Goal: Task Accomplishment & Management: Complete application form

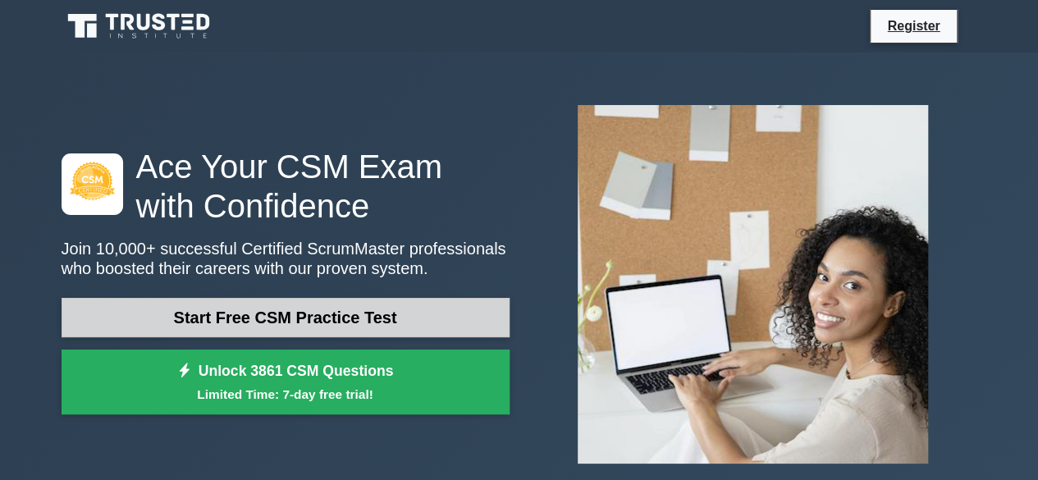
click at [298, 322] on link "Start Free CSM Practice Test" at bounding box center [286, 317] width 448 height 39
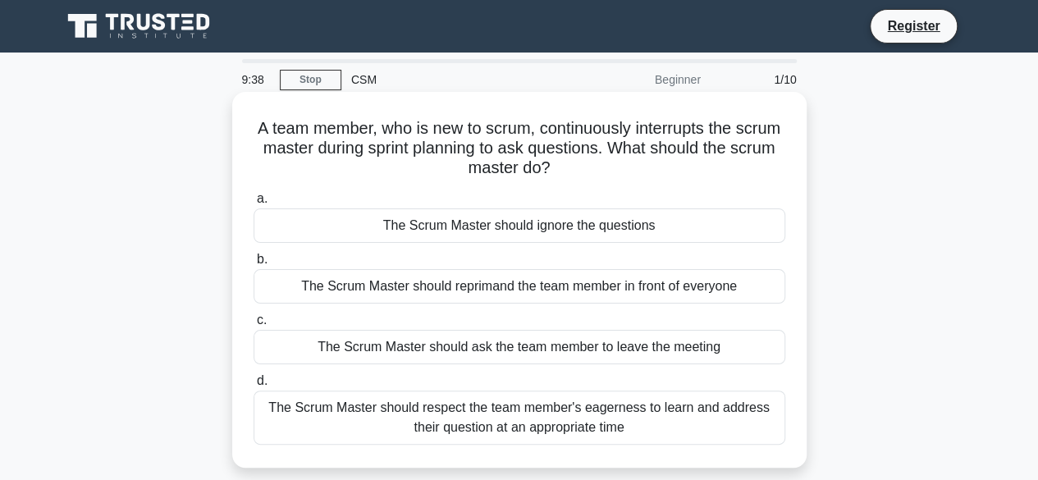
click at [588, 421] on div "The Scrum Master should respect the team member's eagerness to learn and addres…" at bounding box center [520, 418] width 532 height 54
click at [254, 387] on input "d. The Scrum Master should respect the team member's eagerness to learn and add…" at bounding box center [254, 381] width 0 height 11
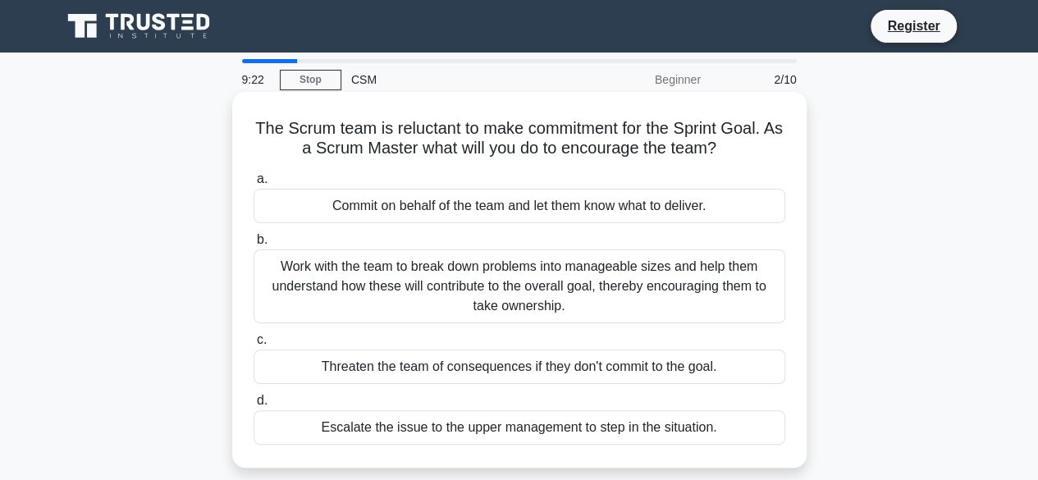
click at [584, 285] on div "Work with the team to break down problems into manageable sizes and help them u…" at bounding box center [520, 287] width 532 height 74
click at [254, 245] on input "b. Work with the team to break down problems into manageable sizes and help the…" at bounding box center [254, 240] width 0 height 11
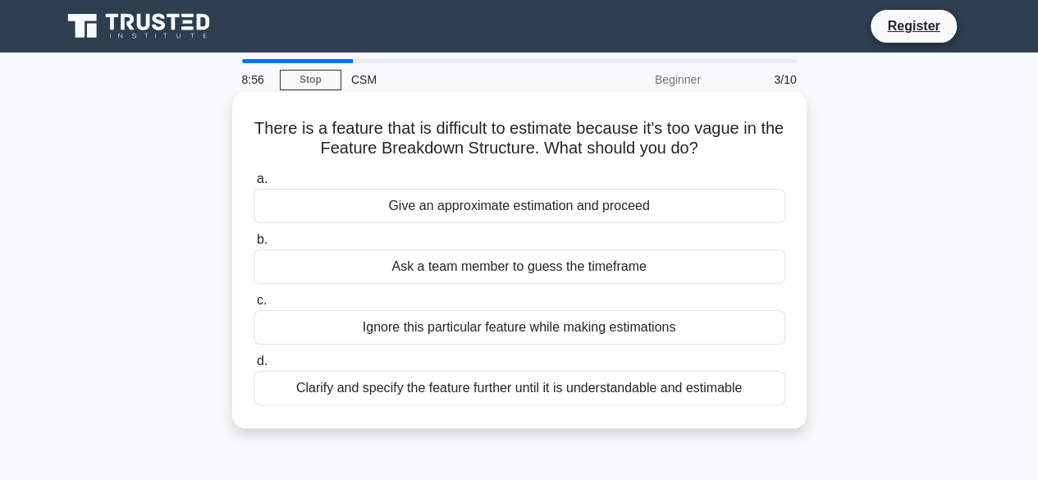
click at [624, 388] on div "Clarify and specify the feature further until it is understandable and estimable" at bounding box center [520, 388] width 532 height 34
click at [254, 367] on input "d. Clarify and specify the feature further until it is understandable and estim…" at bounding box center [254, 361] width 0 height 11
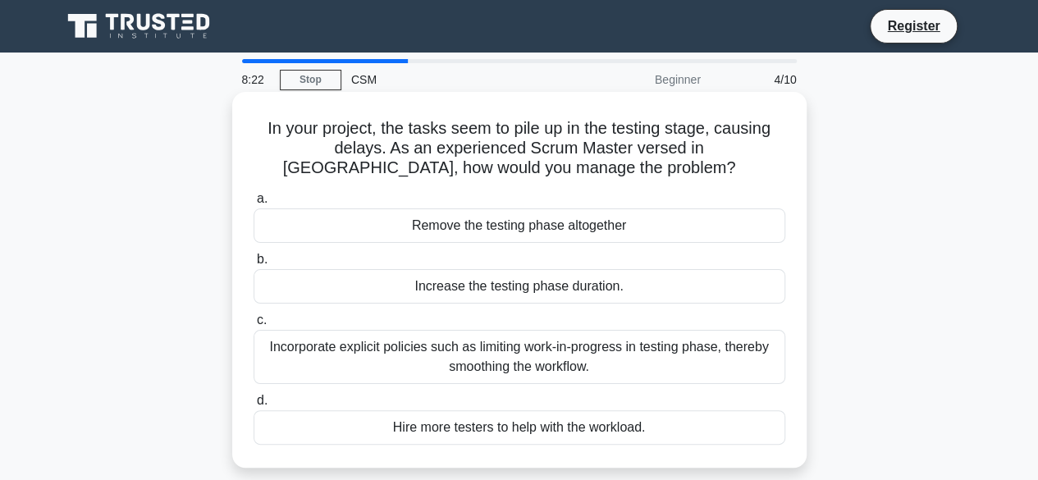
click at [625, 349] on div "Incorporate explicit policies such as limiting work-in-progress in testing phas…" at bounding box center [520, 357] width 532 height 54
click at [254, 326] on input "c. Incorporate explicit policies such as limiting work-in-progress in testing p…" at bounding box center [254, 320] width 0 height 11
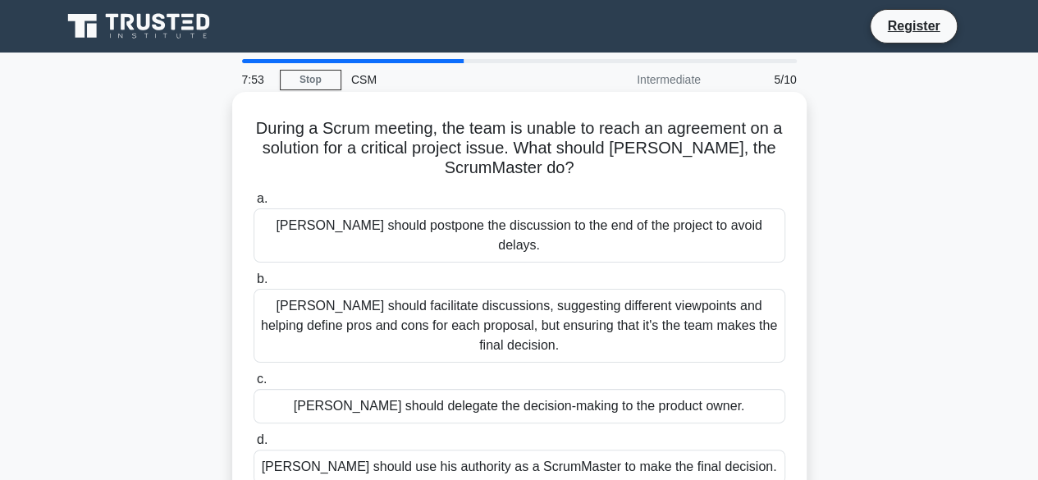
click at [415, 296] on div "Kevin should facilitate discussions, suggesting different viewpoints and helpin…" at bounding box center [520, 326] width 532 height 74
click at [254, 285] on input "b. Kevin should facilitate discussions, suggesting different viewpoints and hel…" at bounding box center [254, 279] width 0 height 11
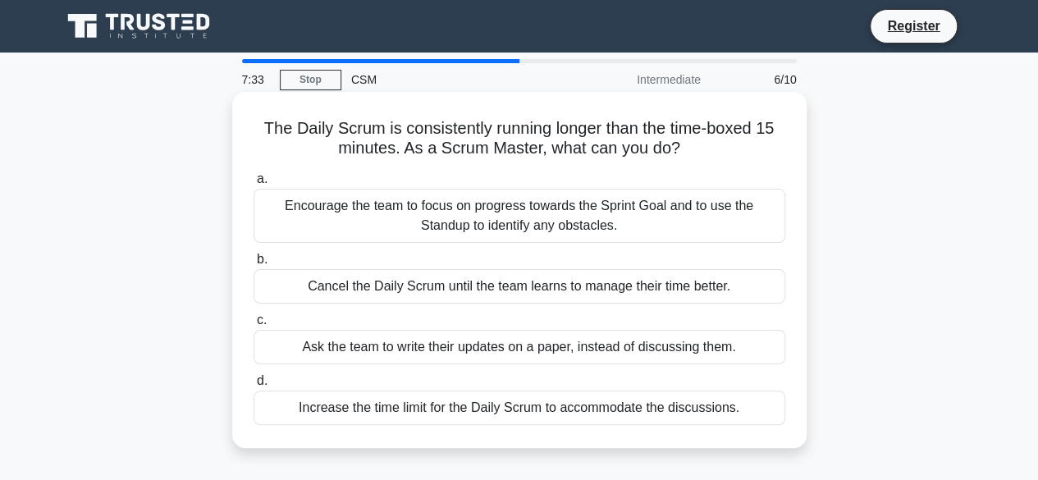
click at [500, 229] on div "Encourage the team to focus on progress towards the Sprint Goal and to use the …" at bounding box center [520, 216] width 532 height 54
click at [254, 185] on input "a. Encourage the team to focus on progress towards the Sprint Goal and to use t…" at bounding box center [254, 179] width 0 height 11
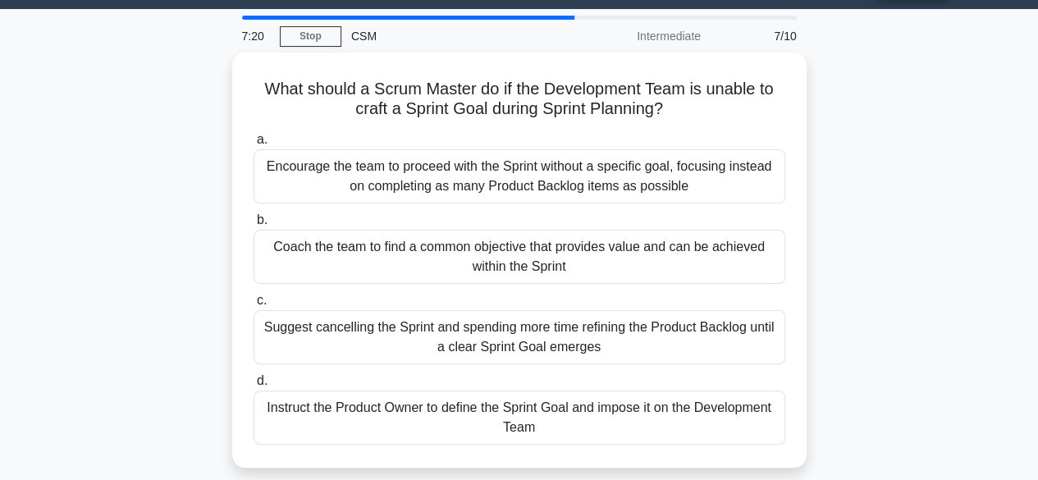
scroll to position [43, 0]
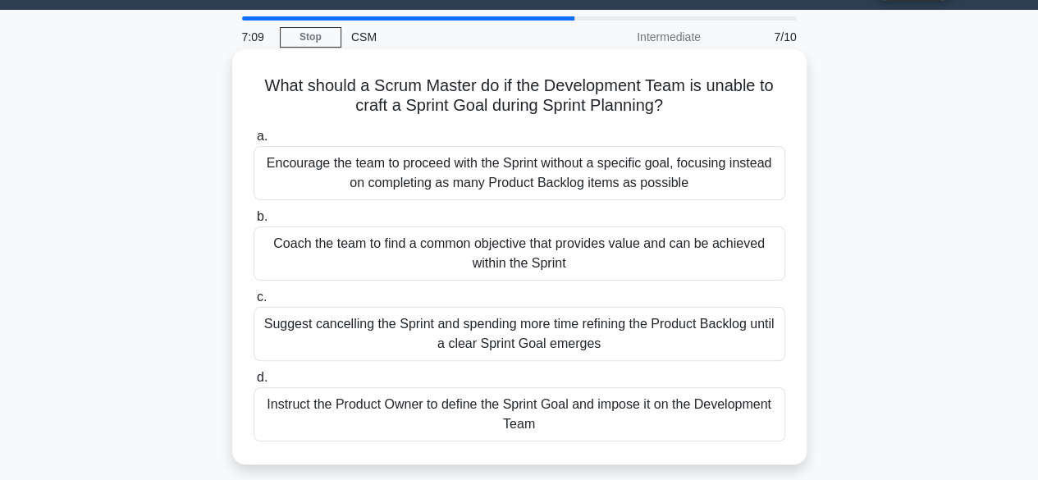
click at [591, 254] on div "Coach the team to find a common objective that provides value and can be achiev…" at bounding box center [520, 254] width 532 height 54
click at [254, 222] on input "b. Coach the team to find a common objective that provides value and can be ach…" at bounding box center [254, 217] width 0 height 11
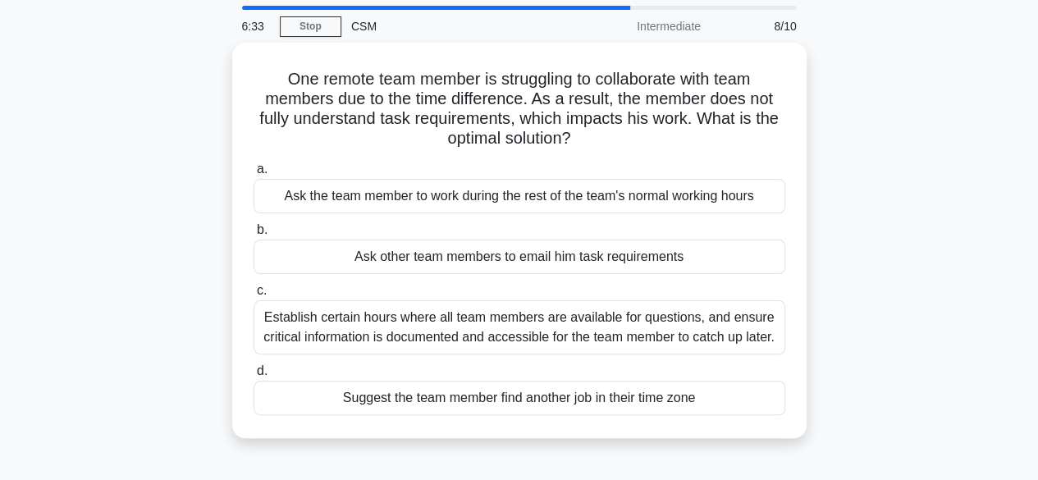
scroll to position [60, 0]
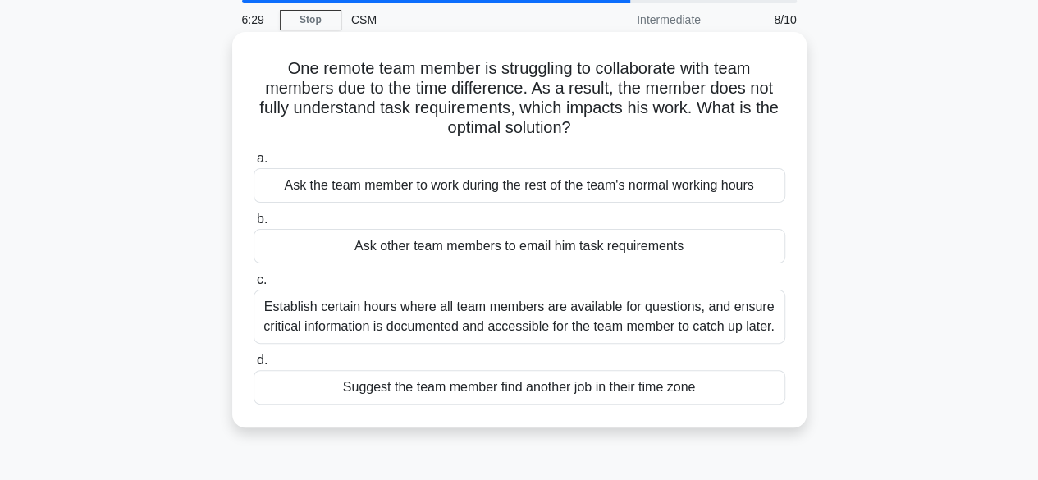
click at [481, 309] on div "Establish certain hours where all team members are available for questions, and…" at bounding box center [520, 317] width 532 height 54
click at [254, 286] on input "c. Establish certain hours where all team members are available for questions, …" at bounding box center [254, 280] width 0 height 11
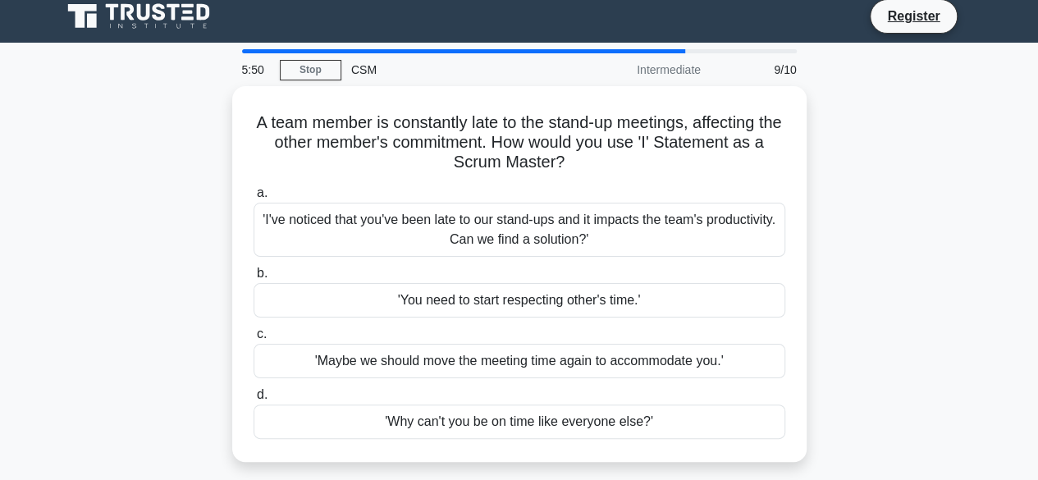
scroll to position [7, 0]
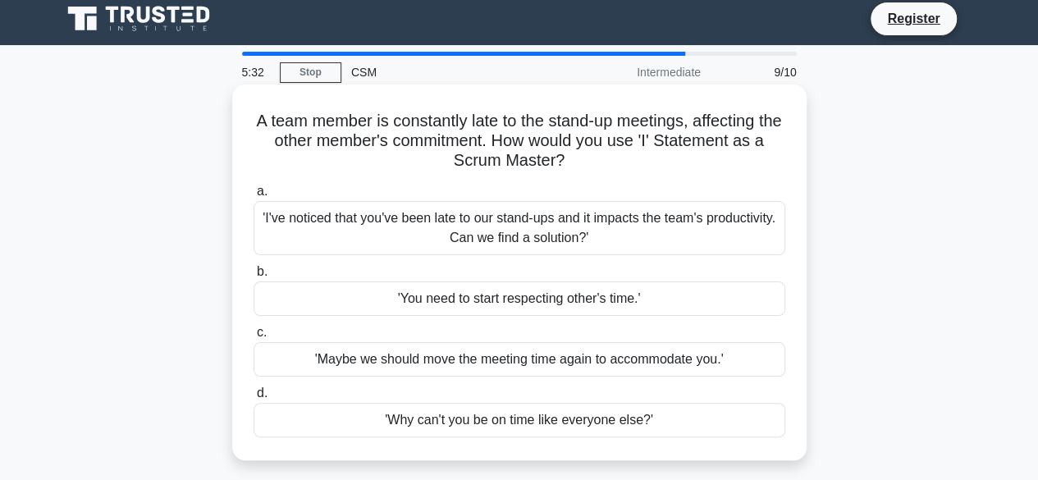
click at [547, 236] on div "'I've noticed that you've been late to our stand-ups and it impacts the team's …" at bounding box center [520, 228] width 532 height 54
click at [254, 197] on input "a. 'I've noticed that you've been late to our stand-ups and it impacts the team…" at bounding box center [254, 191] width 0 height 11
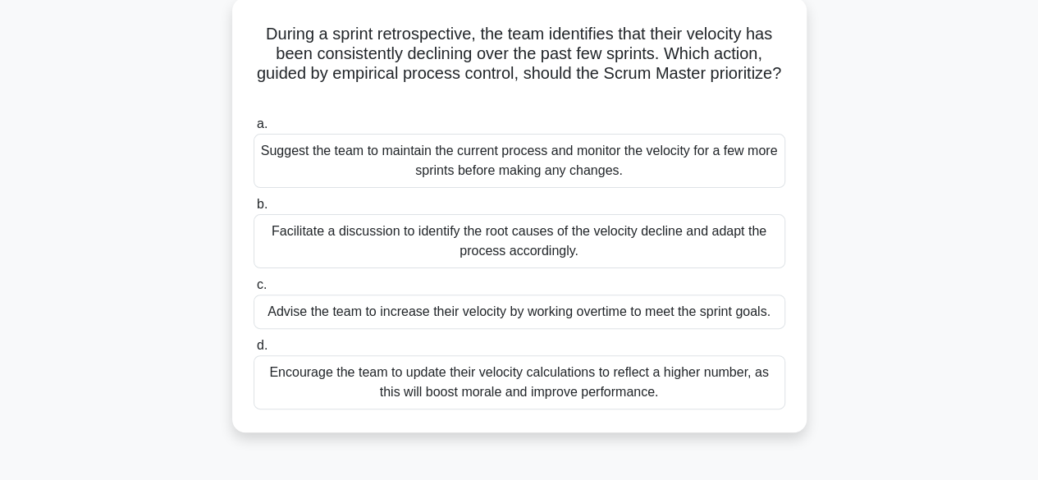
scroll to position [99, 0]
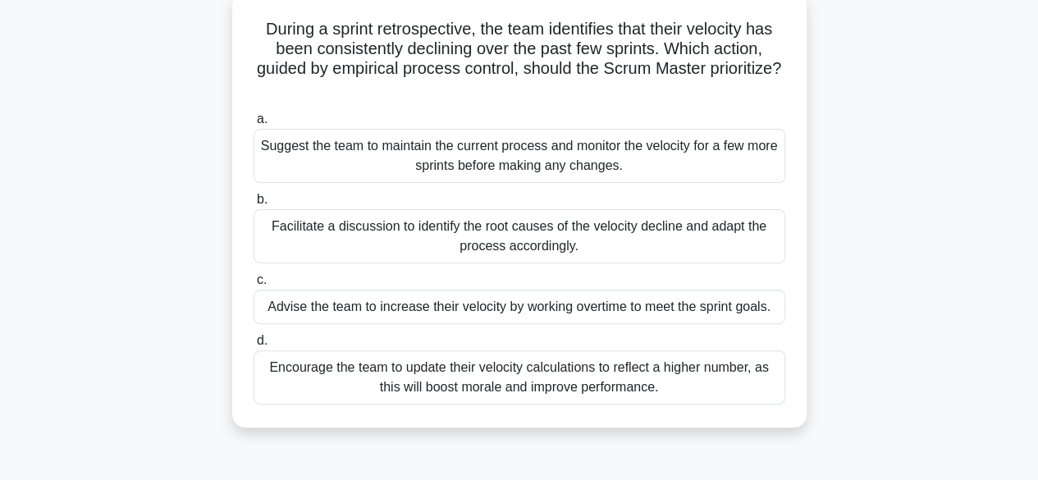
click at [562, 237] on div "Facilitate a discussion to identify the root causes of the velocity decline and…" at bounding box center [520, 236] width 532 height 54
click at [254, 205] on input "b. Facilitate a discussion to identify the root causes of the velocity decline …" at bounding box center [254, 200] width 0 height 11
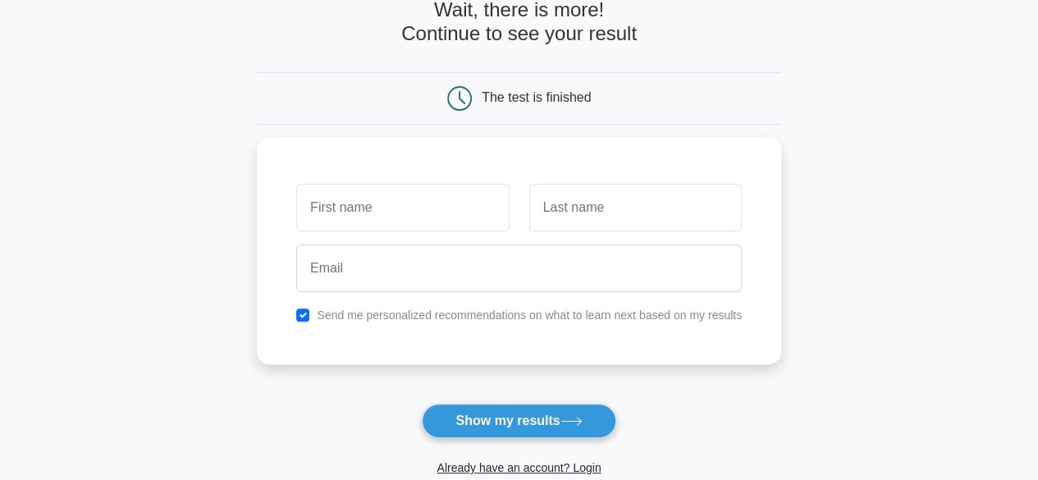
scroll to position [96, 0]
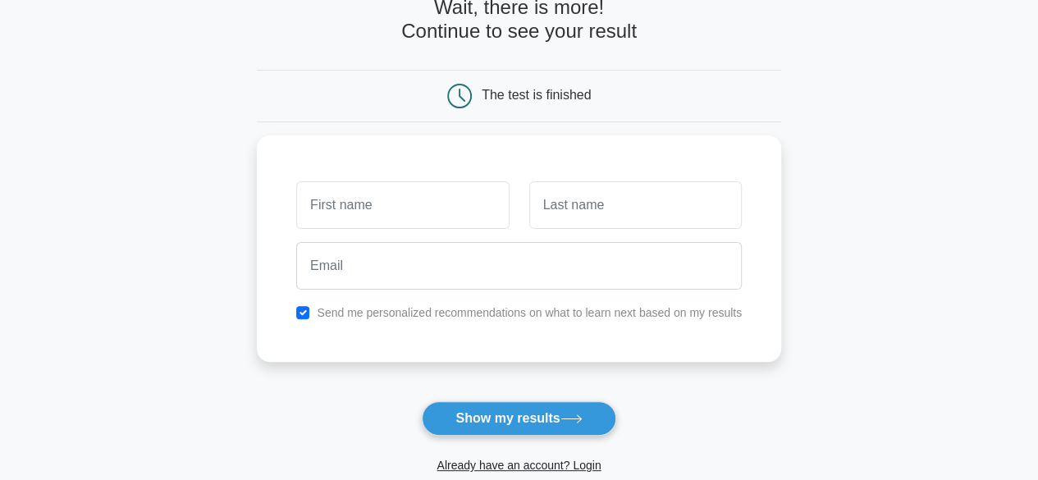
click at [1037, 268] on html "Register and the" at bounding box center [519, 316] width 1038 height 825
click at [497, 420] on button "Show my results" at bounding box center [519, 418] width 194 height 34
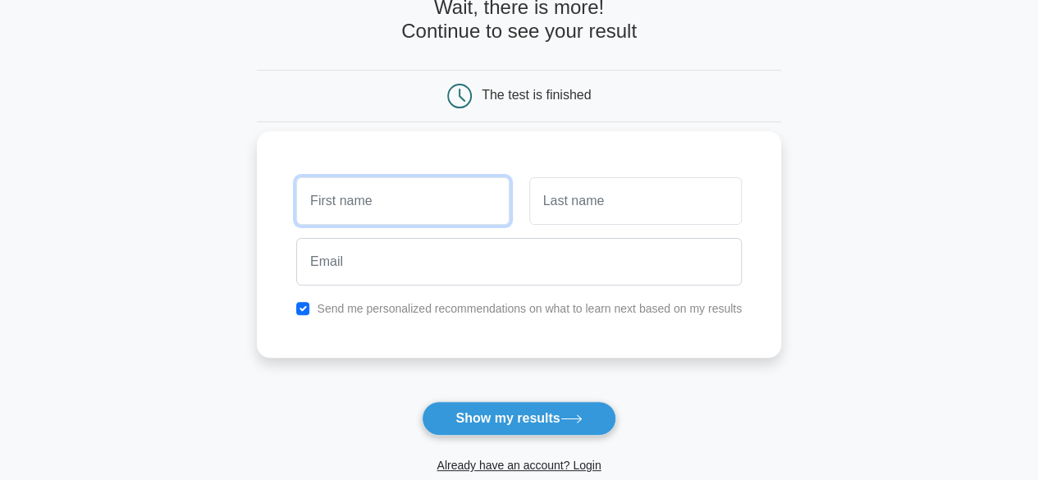
click at [409, 207] on input "text" at bounding box center [402, 201] width 213 height 48
type input "Shyam"
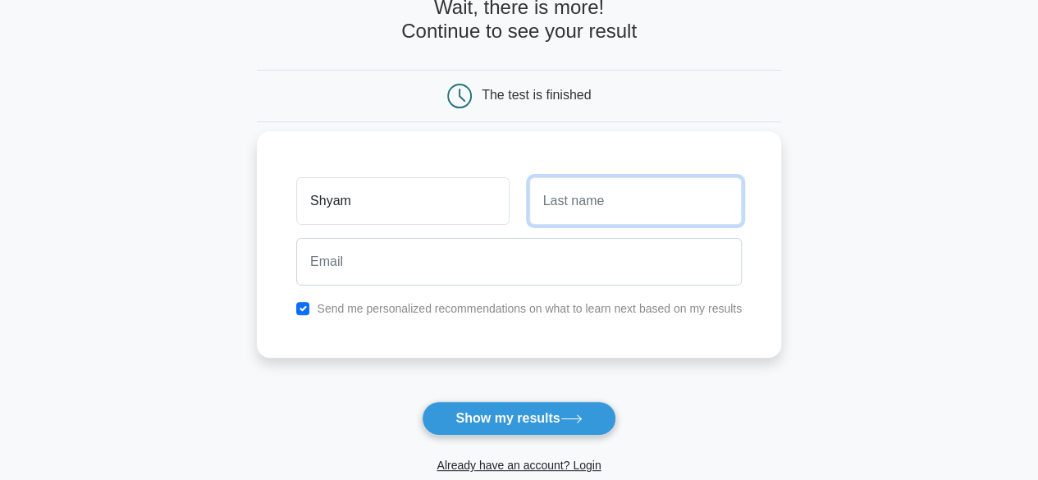
click at [616, 196] on input "text" at bounding box center [635, 201] width 213 height 48
type input "Sundar"
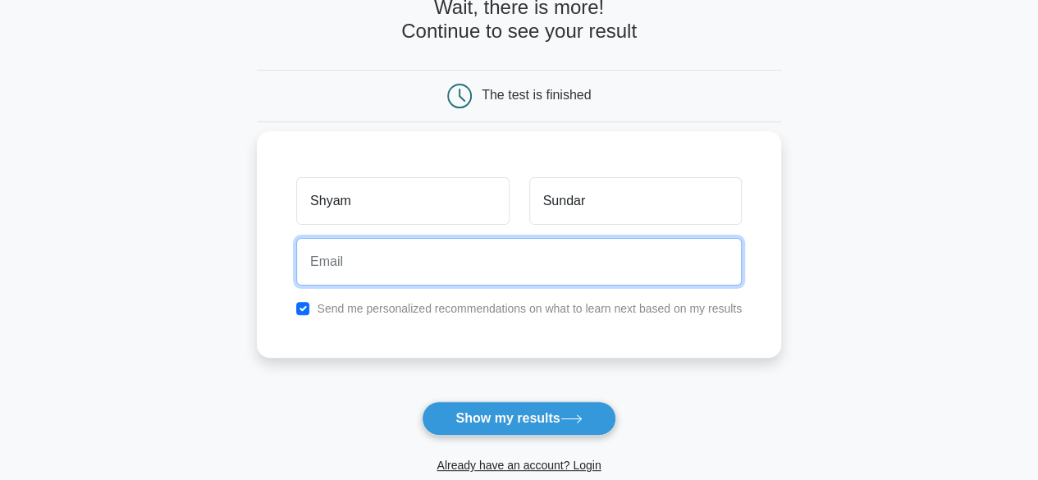
click at [528, 262] on input "email" at bounding box center [519, 262] width 446 height 48
type input "[EMAIL_ADDRESS][DOMAIN_NAME]"
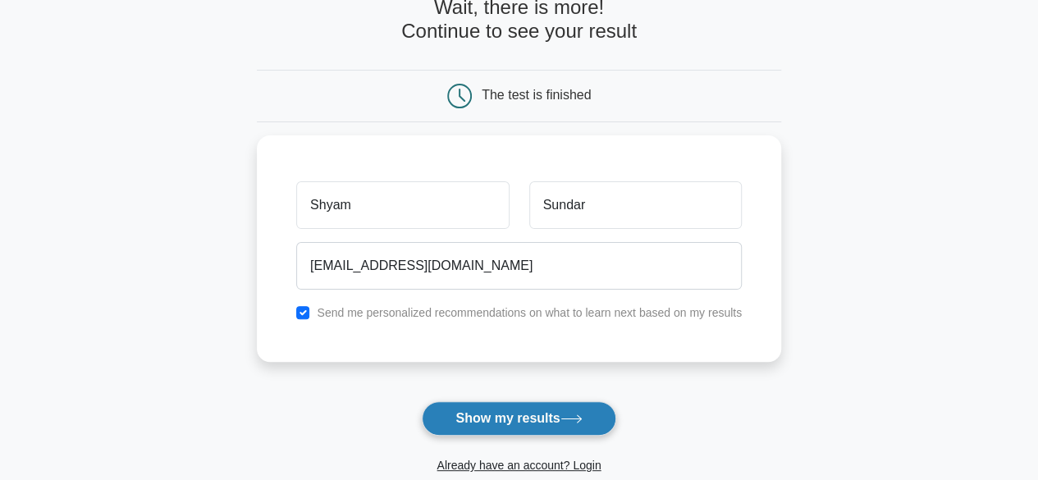
click at [525, 413] on button "Show my results" at bounding box center [519, 418] width 194 height 34
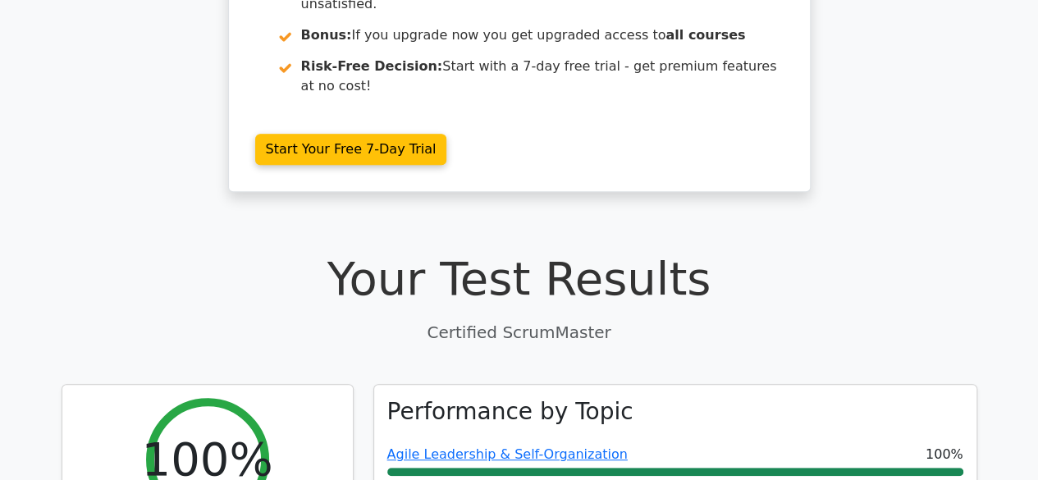
scroll to position [579, 0]
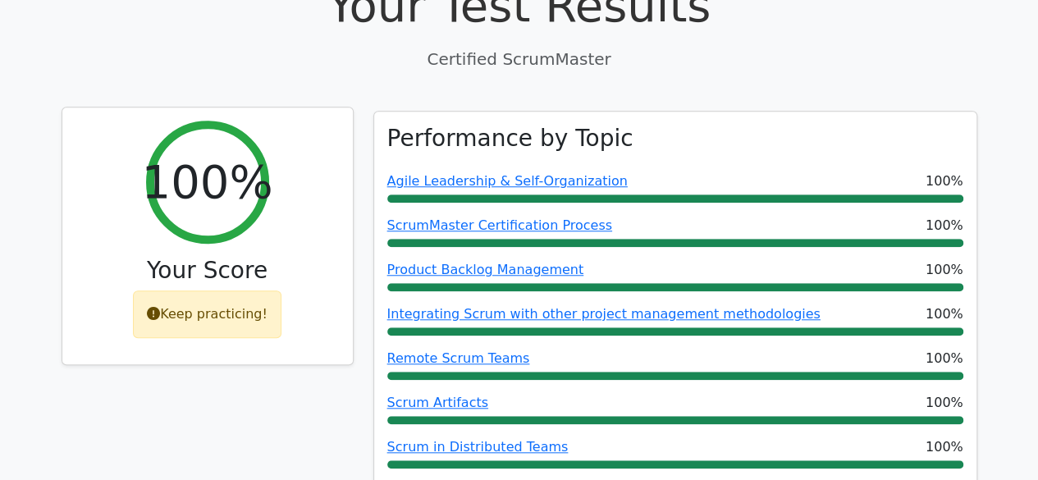
click at [160, 307] on icon at bounding box center [153, 313] width 13 height 13
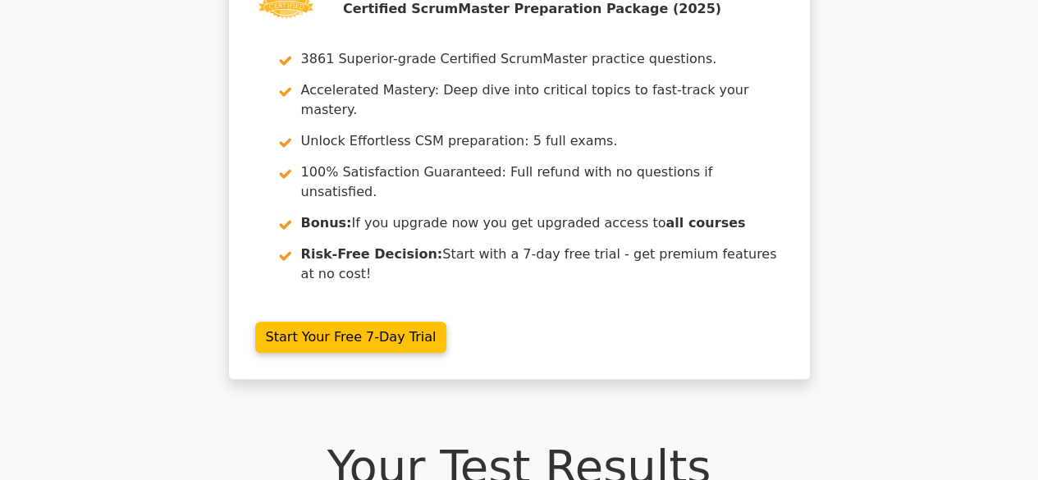
scroll to position [0, 0]
